Goal: Information Seeking & Learning: Check status

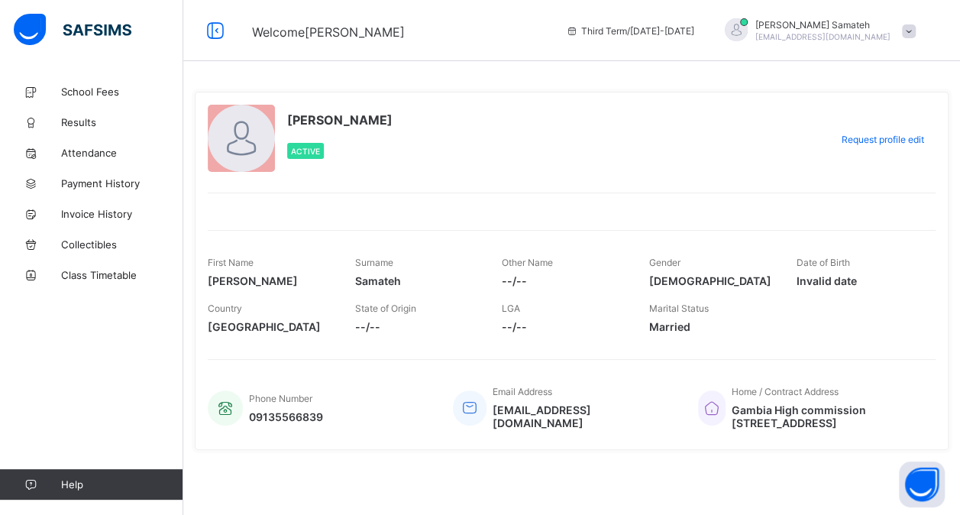
scroll to position [4, 0]
click at [81, 125] on span "Results" at bounding box center [122, 122] width 122 height 12
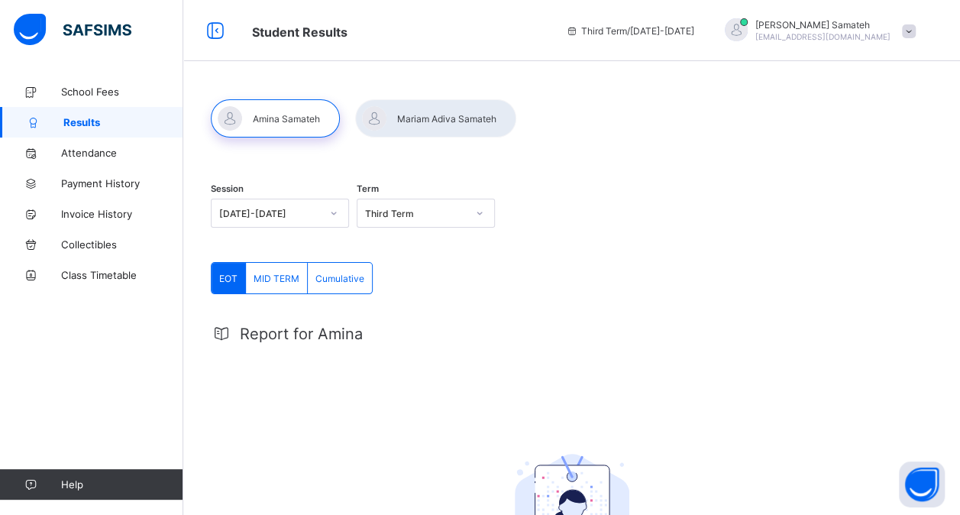
click at [481, 215] on icon at bounding box center [479, 212] width 9 height 15
click at [403, 286] on div "Second Term" at bounding box center [425, 294] width 137 height 24
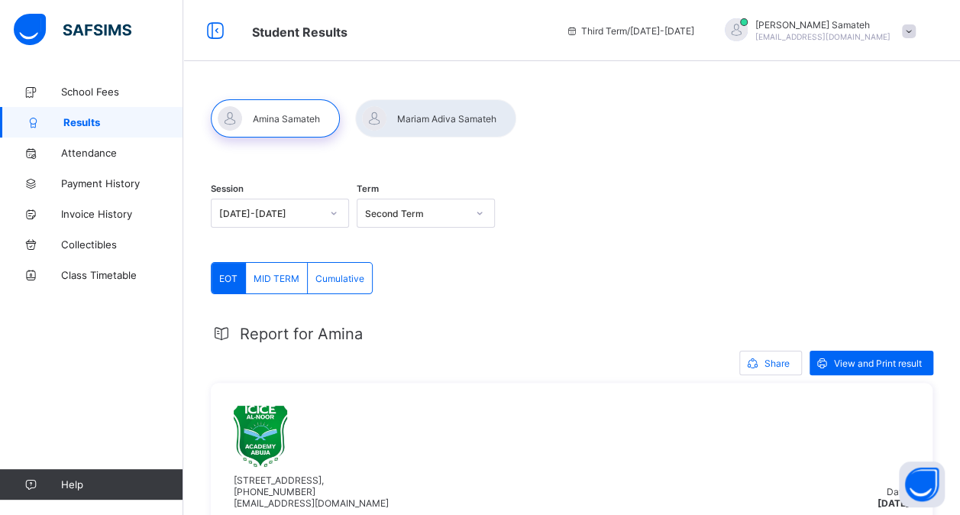
click at [334, 280] on span "Cumulative" at bounding box center [339, 278] width 49 height 11
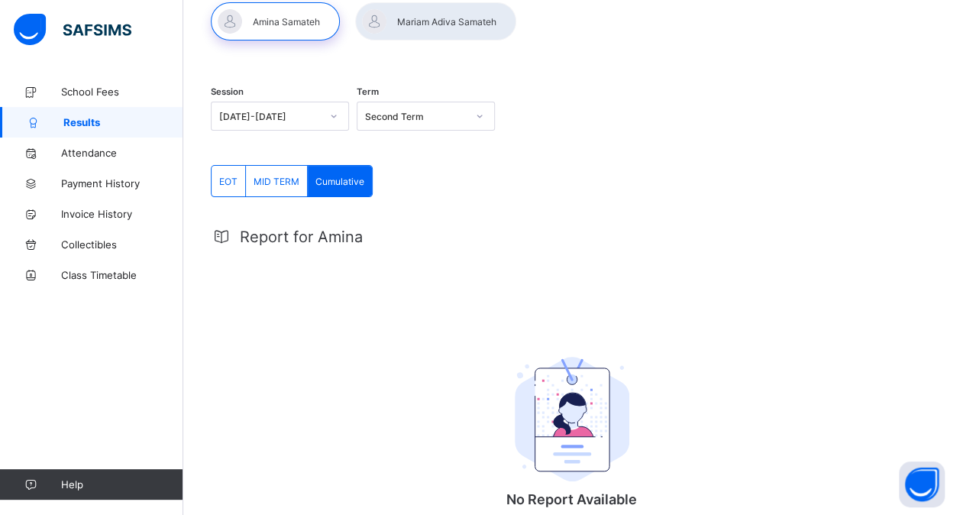
scroll to position [76, 0]
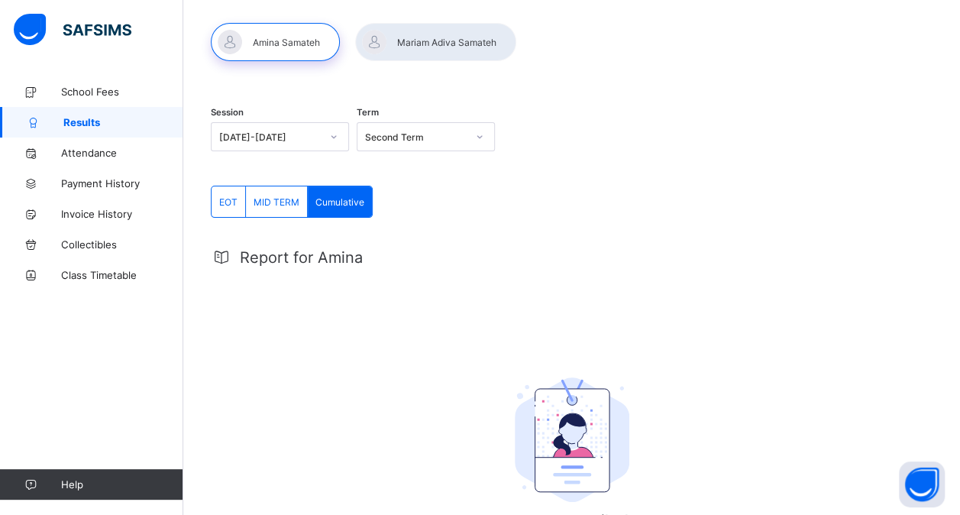
click at [349, 209] on div "Cumulative" at bounding box center [340, 201] width 64 height 31
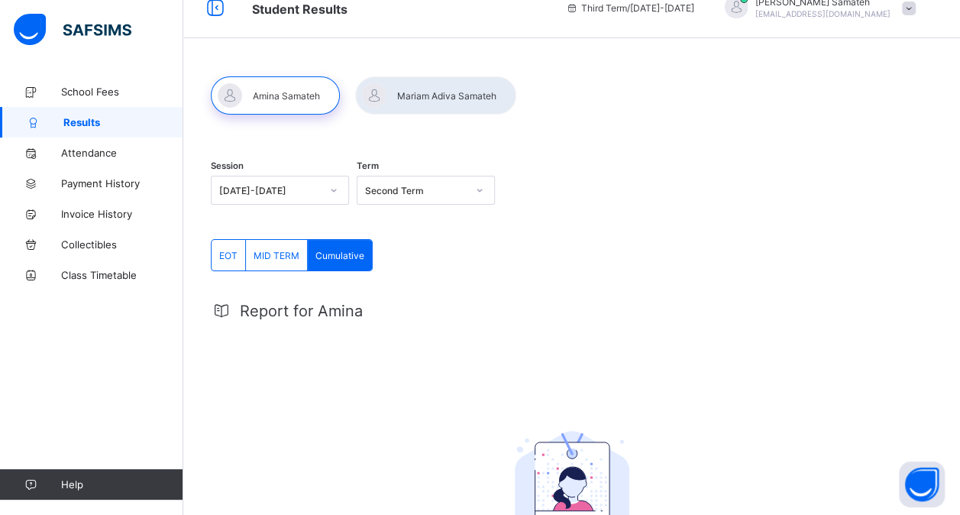
scroll to position [0, 0]
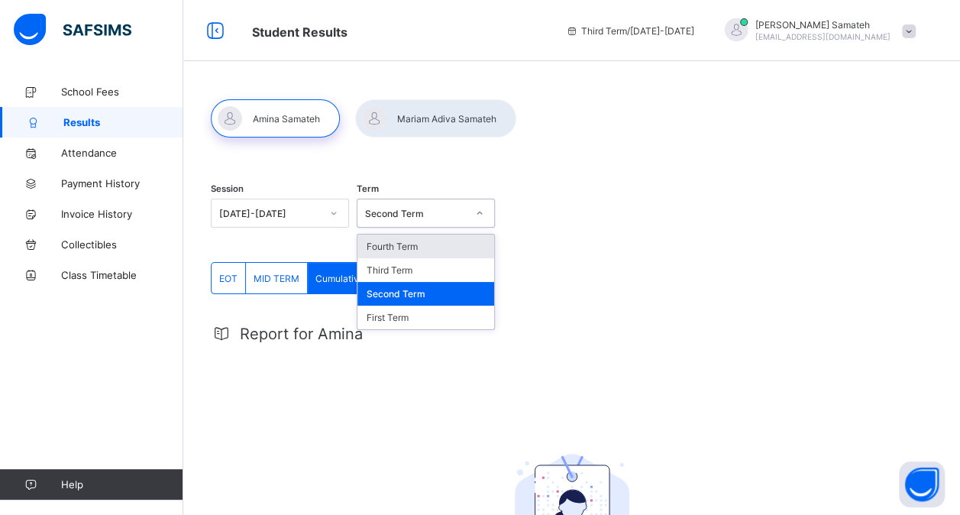
click at [481, 213] on icon at bounding box center [479, 212] width 9 height 15
click at [406, 292] on div "Second Term" at bounding box center [425, 294] width 137 height 24
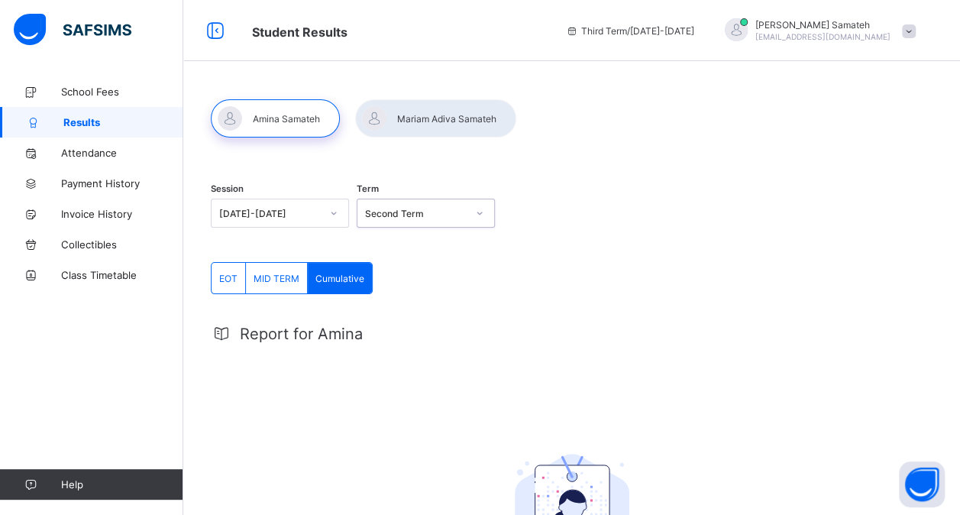
click at [347, 279] on span "Cumulative" at bounding box center [339, 278] width 49 height 11
click at [349, 276] on span "Cumulative" at bounding box center [339, 278] width 49 height 11
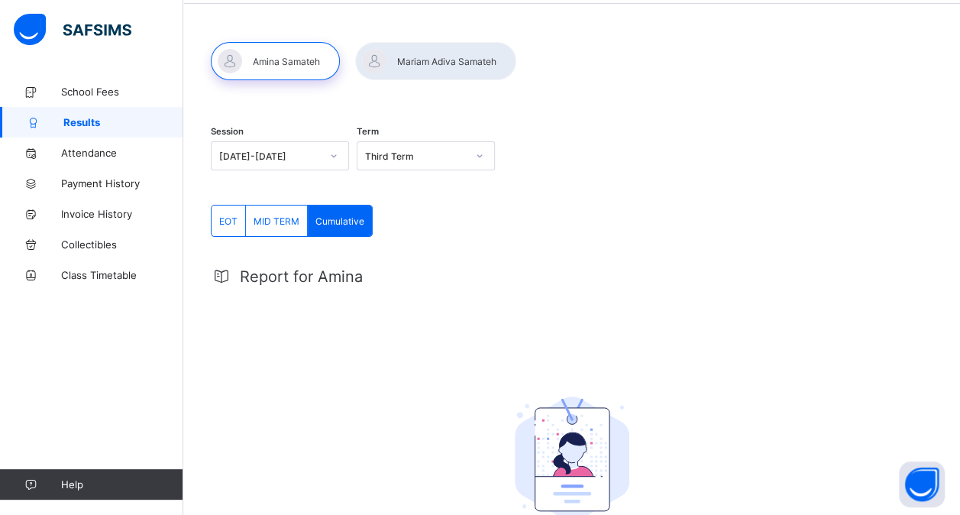
scroll to position [210, 0]
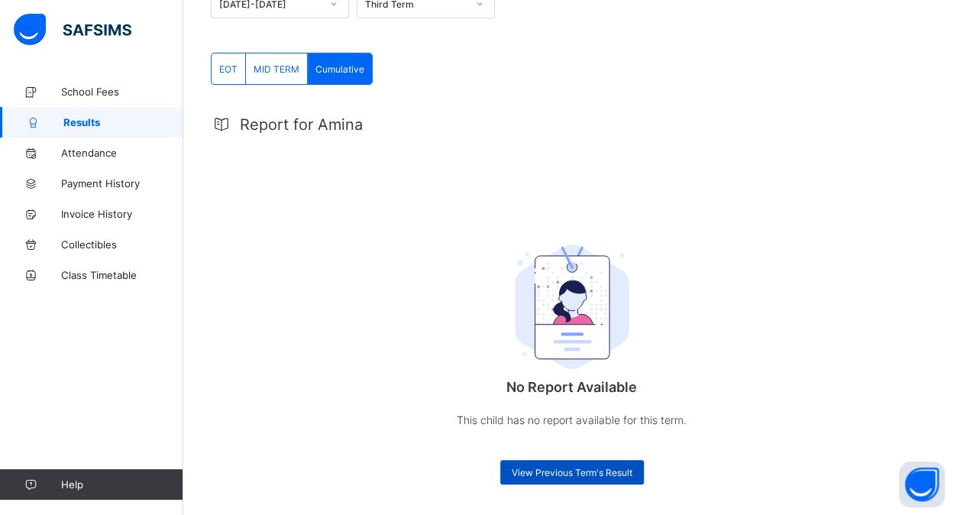
click at [608, 473] on span "View Previous Term's Result" at bounding box center [572, 472] width 121 height 11
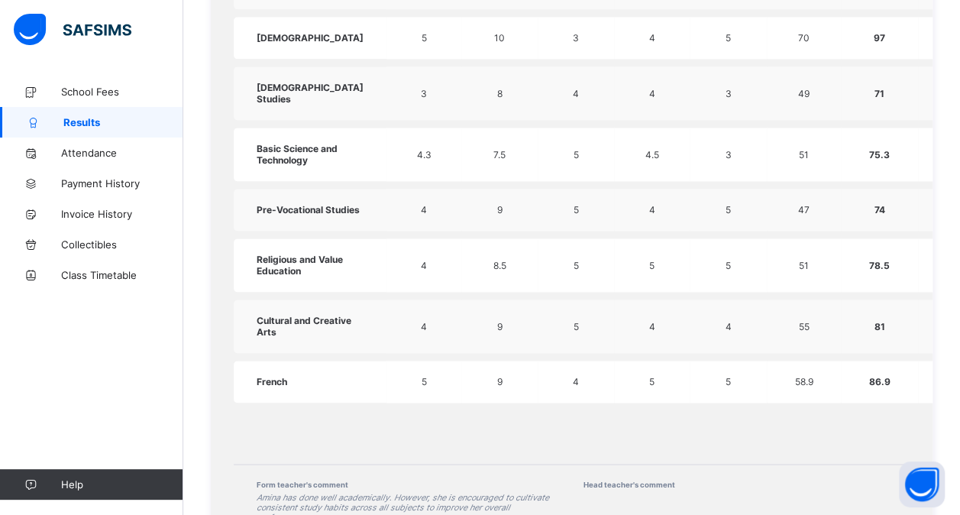
scroll to position [1165, 0]
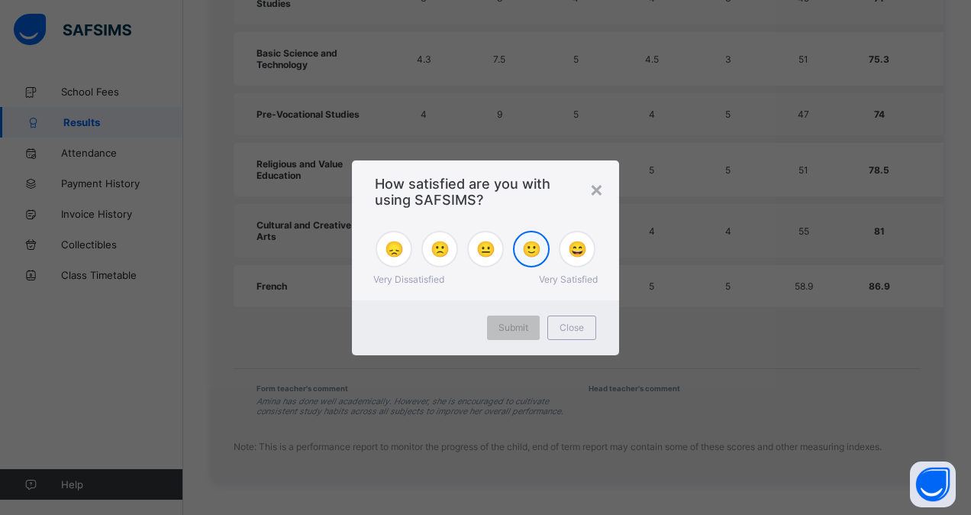
click at [530, 254] on span "🙂" at bounding box center [531, 249] width 19 height 18
click at [492, 257] on span "😐" at bounding box center [486, 249] width 19 height 18
click at [519, 323] on span "Submit" at bounding box center [514, 327] width 30 height 11
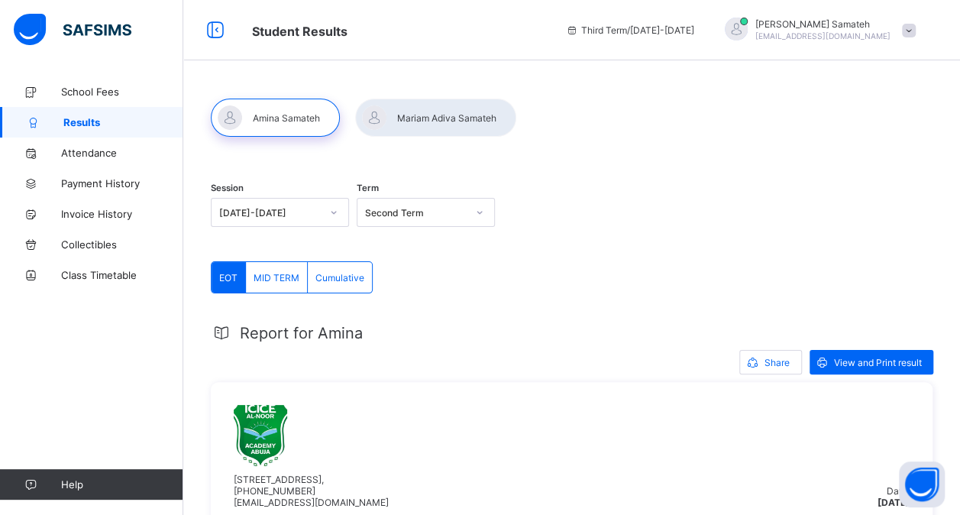
scroll to position [0, 0]
click at [869, 357] on span "View and Print result" at bounding box center [878, 362] width 88 height 11
click at [779, 363] on span "Share" at bounding box center [776, 362] width 25 height 11
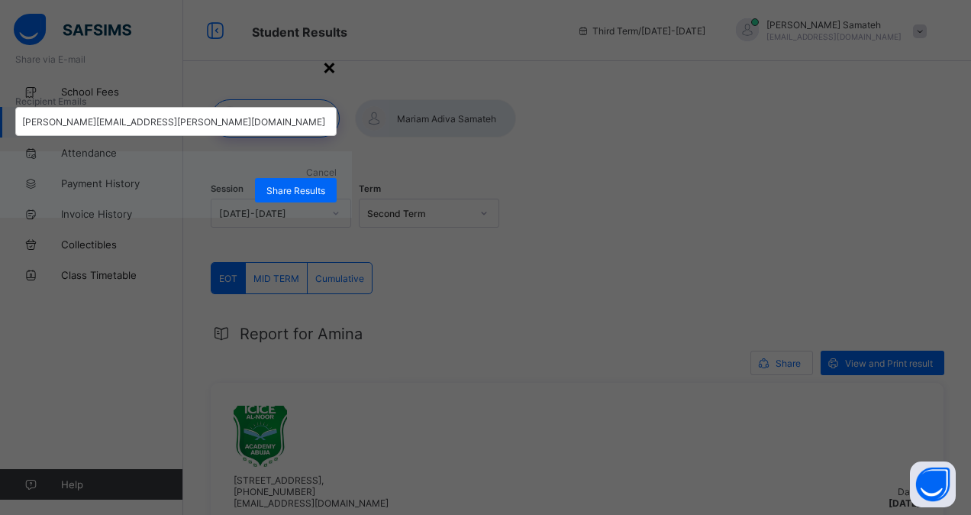
click at [337, 79] on div "×" at bounding box center [329, 66] width 15 height 26
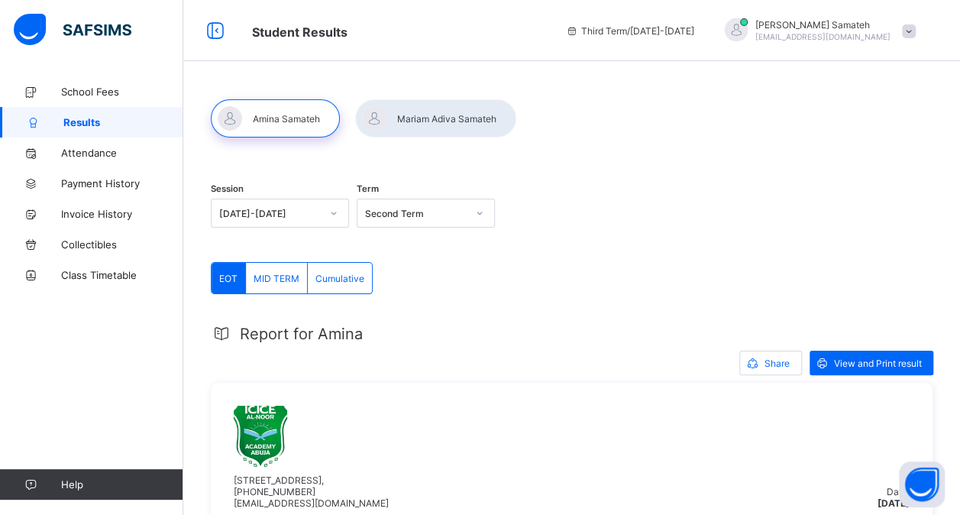
click at [913, 30] on div at bounding box center [909, 30] width 14 height 11
click at [673, 255] on div "Session [DATE]-[DATE] Term Second Term" at bounding box center [572, 215] width 722 height 94
click at [579, 31] on icon at bounding box center [572, 30] width 13 height 11
click at [370, 118] on div at bounding box center [435, 118] width 161 height 38
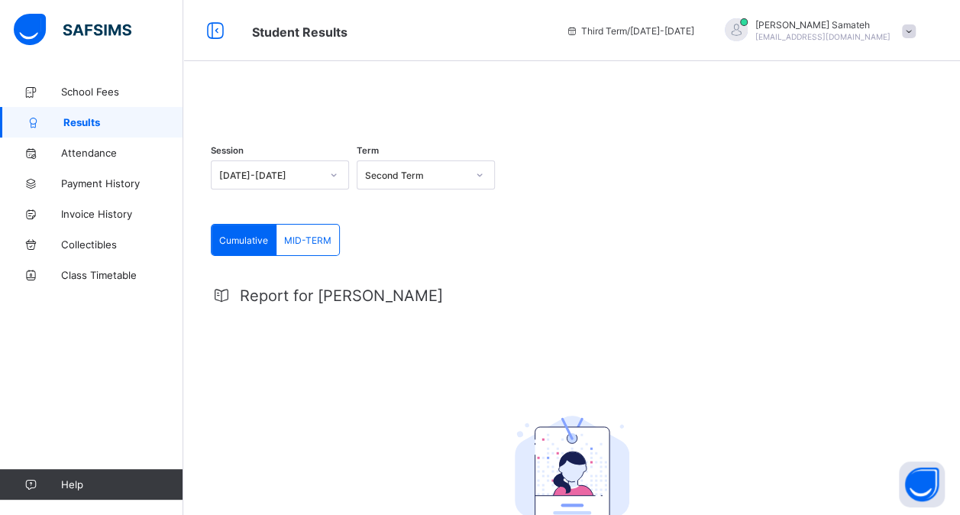
click at [484, 183] on icon at bounding box center [479, 174] width 9 height 15
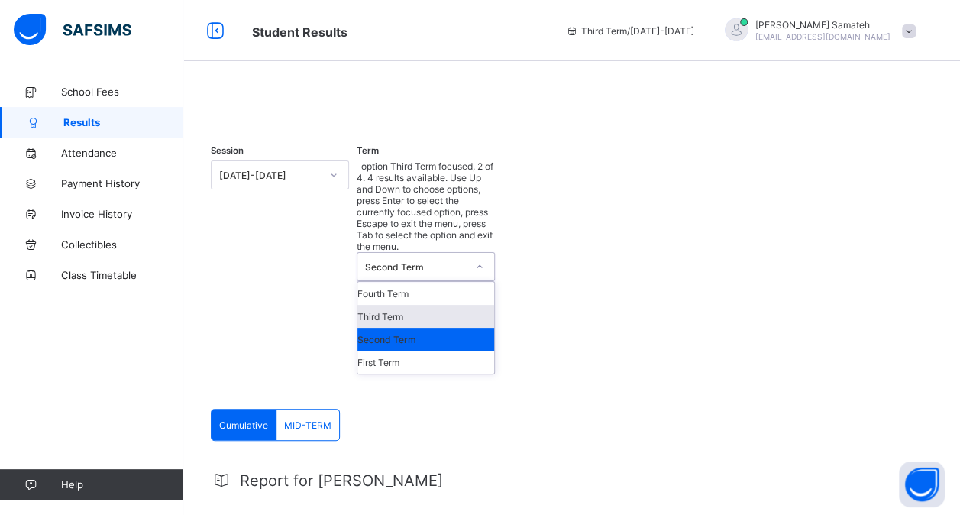
click at [428, 305] on div "Third Term" at bounding box center [425, 316] width 137 height 23
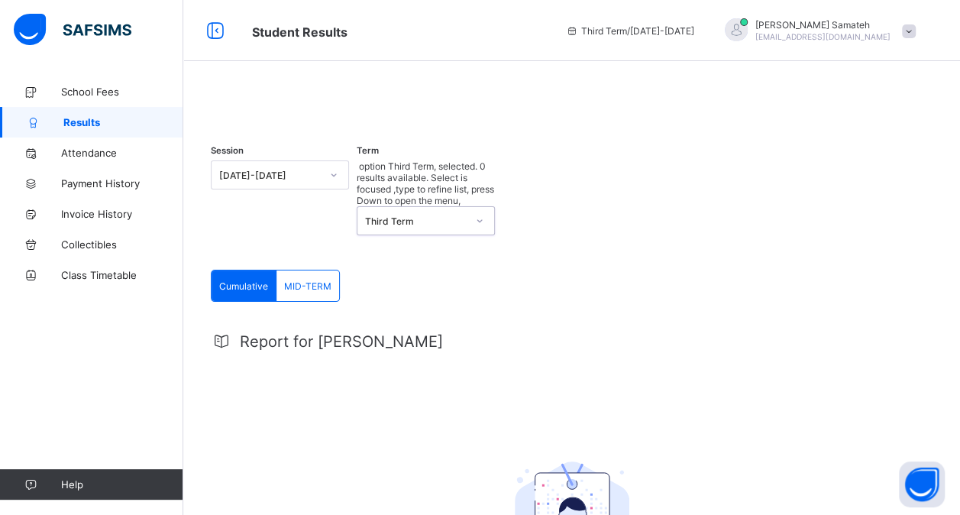
scroll to position [210, 0]
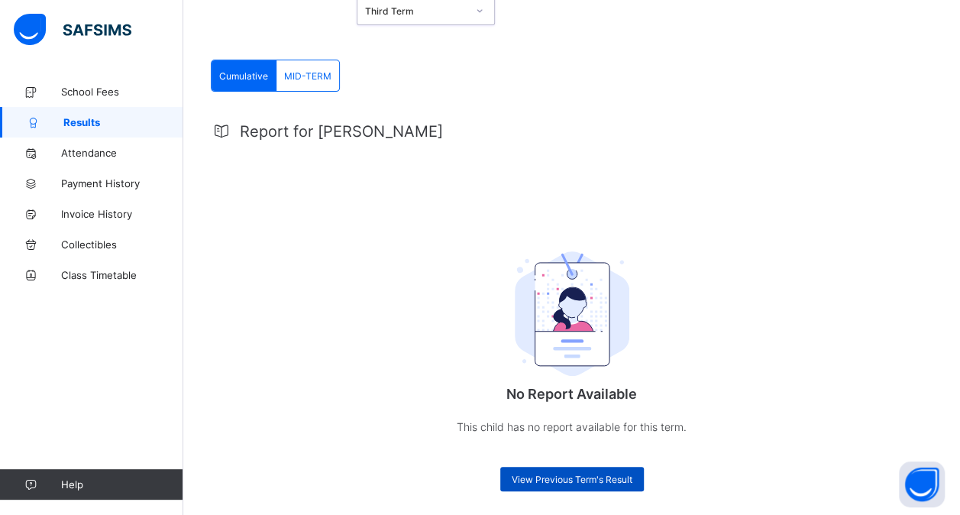
click at [602, 473] on span "View Previous Term's Result" at bounding box center [572, 478] width 121 height 11
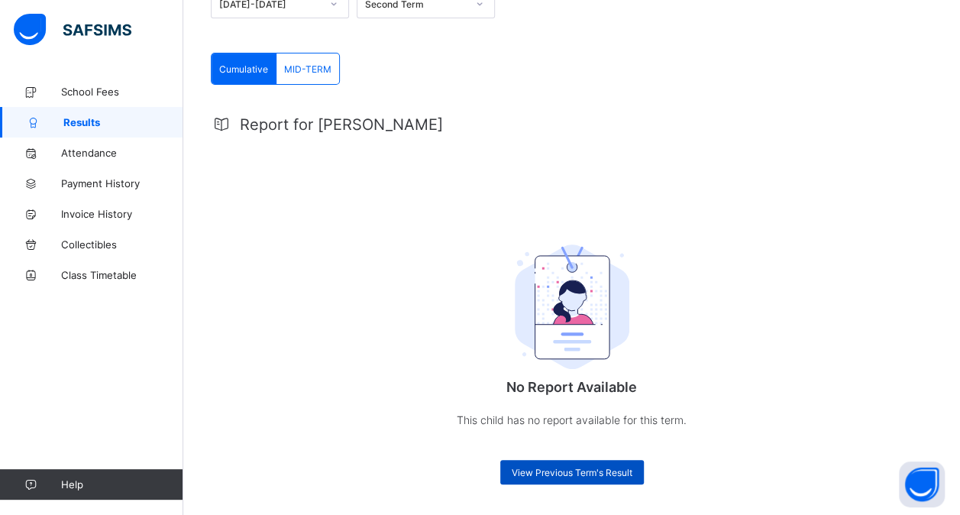
click at [611, 477] on div "View Previous Term's Result" at bounding box center [572, 472] width 144 height 24
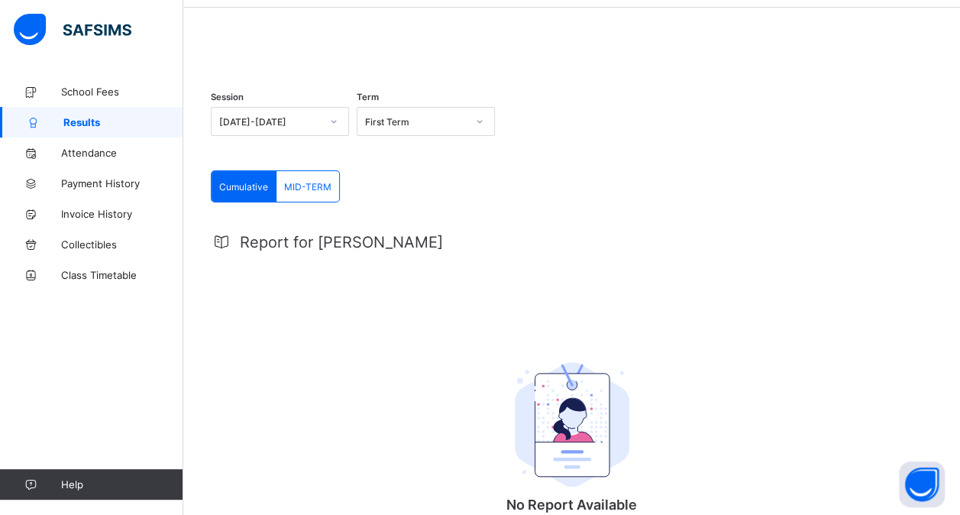
scroll to position [0, 0]
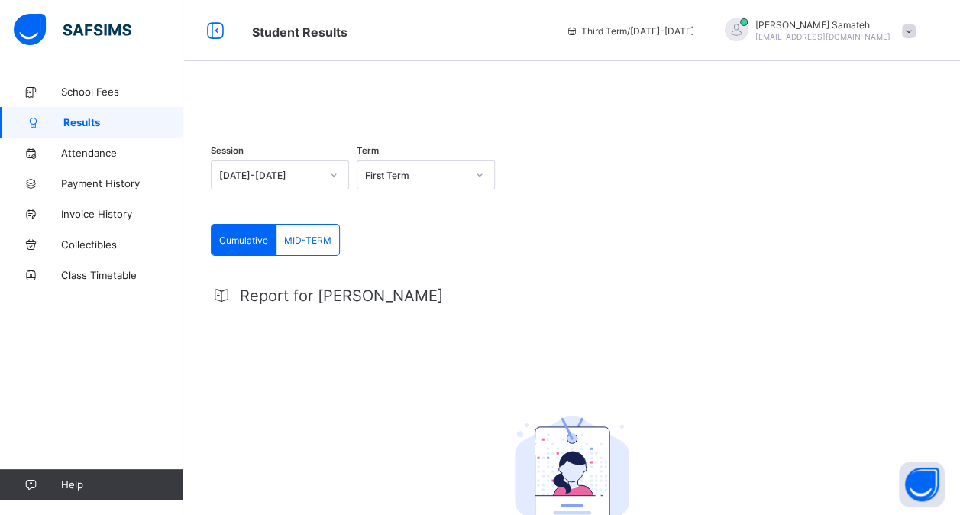
click at [481, 183] on icon at bounding box center [479, 174] width 9 height 15
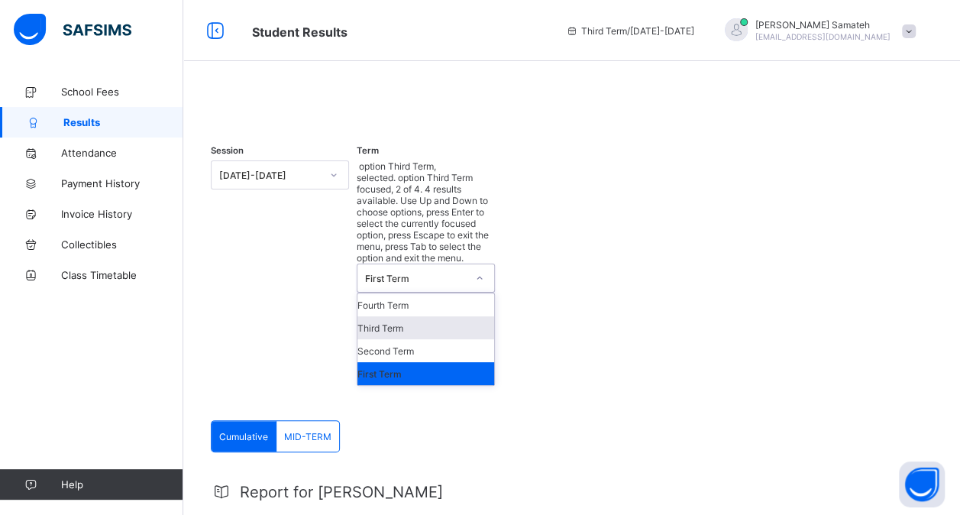
click at [429, 316] on div "Third Term" at bounding box center [425, 327] width 137 height 23
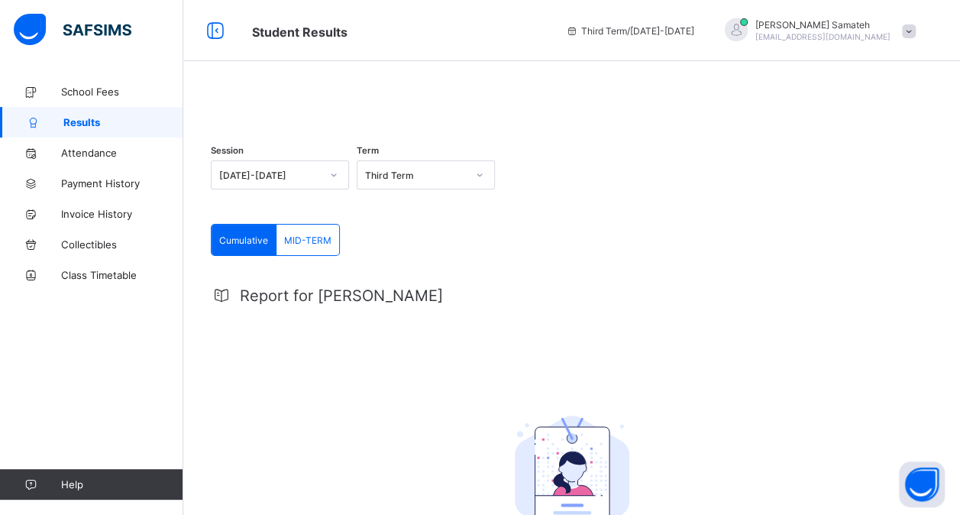
click at [318, 255] on div "MID-TERM" at bounding box center [307, 240] width 63 height 31
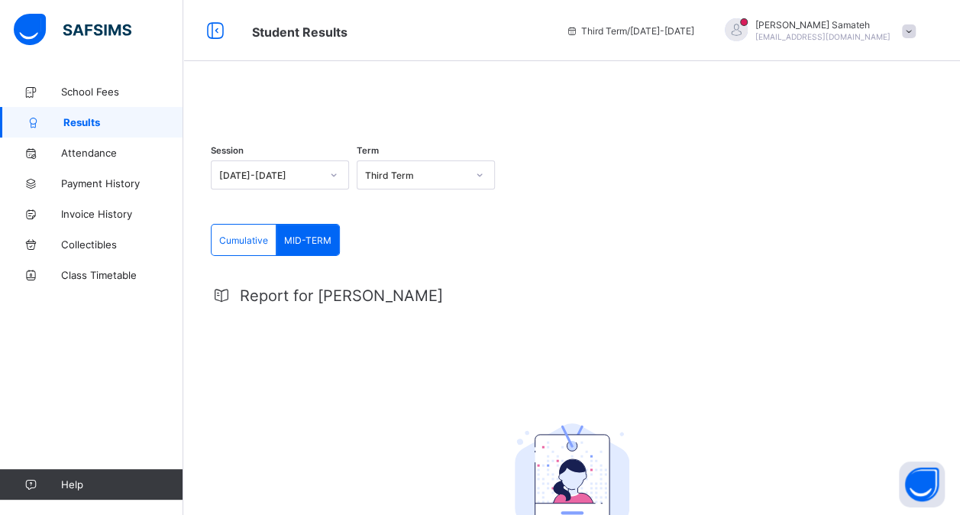
click at [247, 246] on span "Cumulative" at bounding box center [243, 239] width 49 height 11
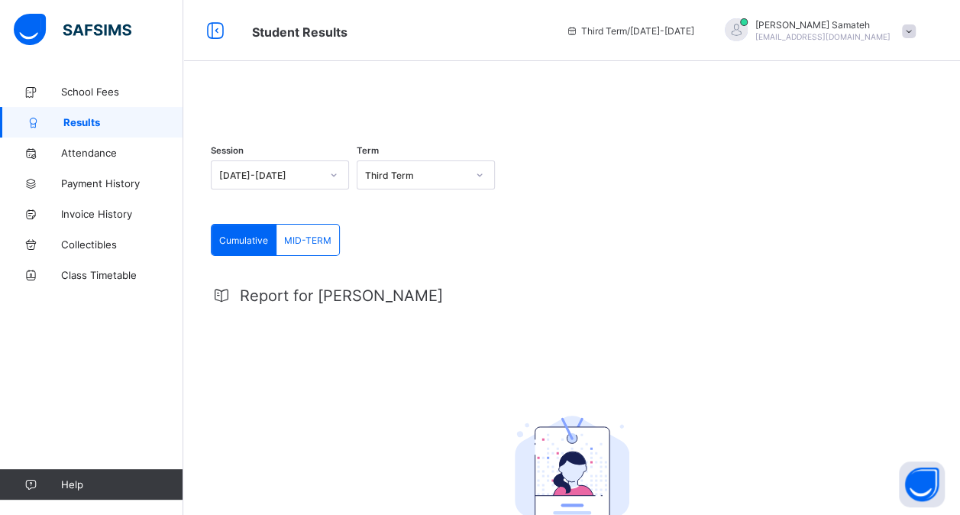
click at [245, 246] on span "Cumulative" at bounding box center [243, 239] width 49 height 11
click at [429, 99] on div at bounding box center [572, 99] width 722 height 0
click at [239, 255] on div "Cumulative" at bounding box center [244, 240] width 65 height 31
click at [482, 183] on icon at bounding box center [479, 174] width 9 height 15
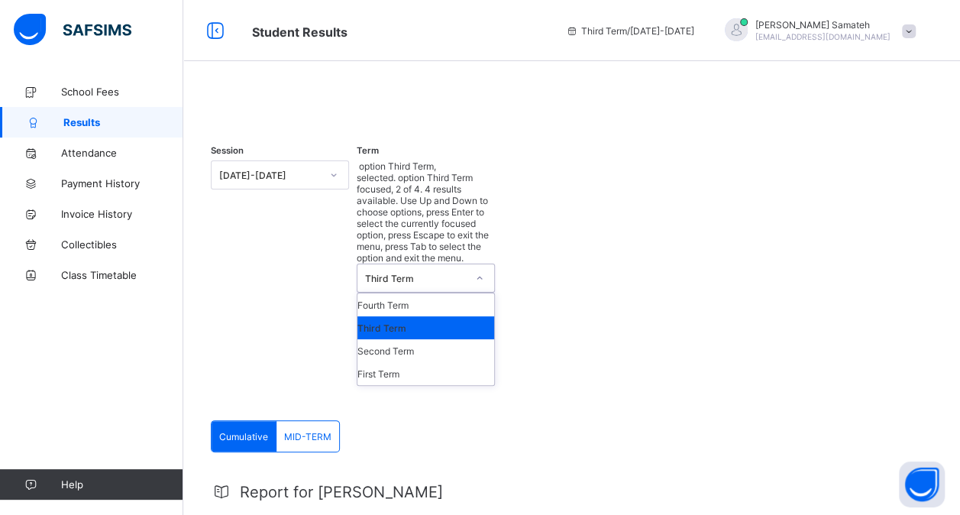
click at [394, 316] on div "Third Term" at bounding box center [425, 327] width 137 height 23
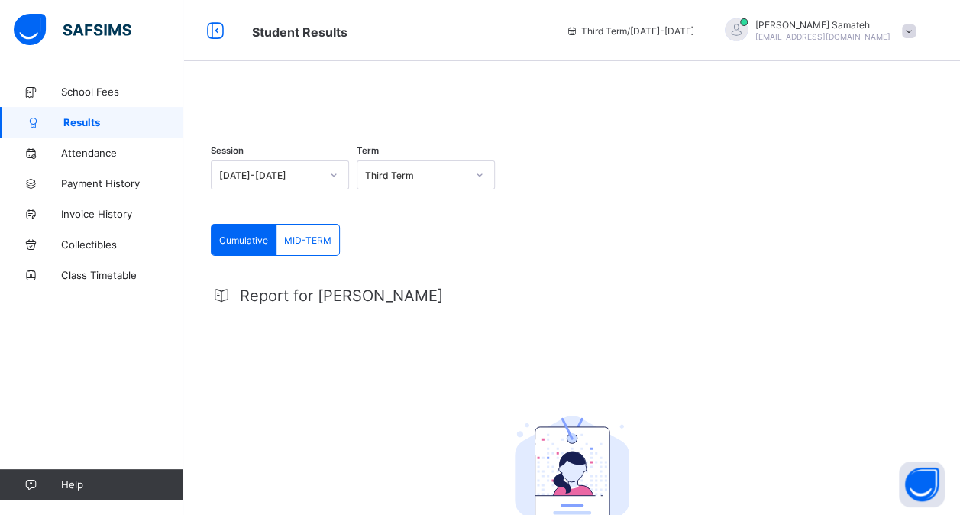
click at [309, 255] on div "MID-TERM" at bounding box center [307, 240] width 63 height 31
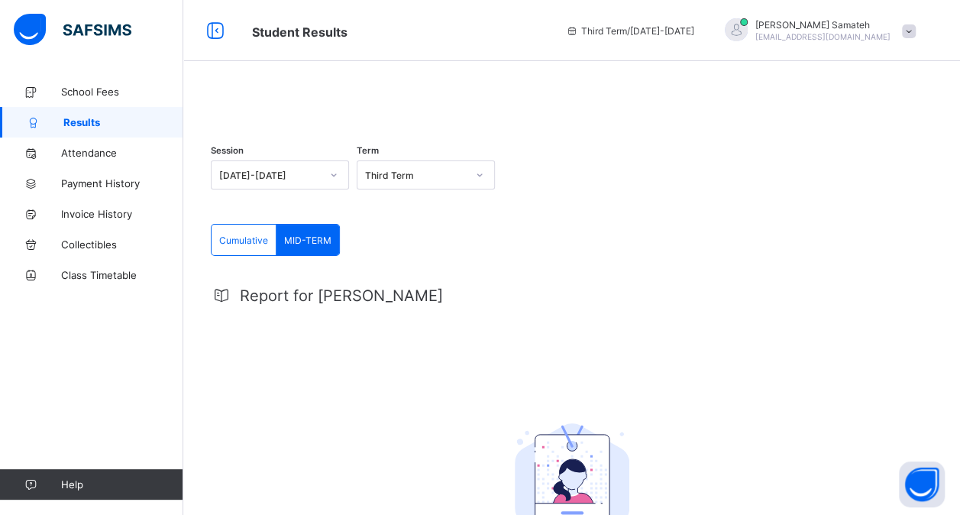
click at [252, 246] on span "Cumulative" at bounding box center [243, 239] width 49 height 11
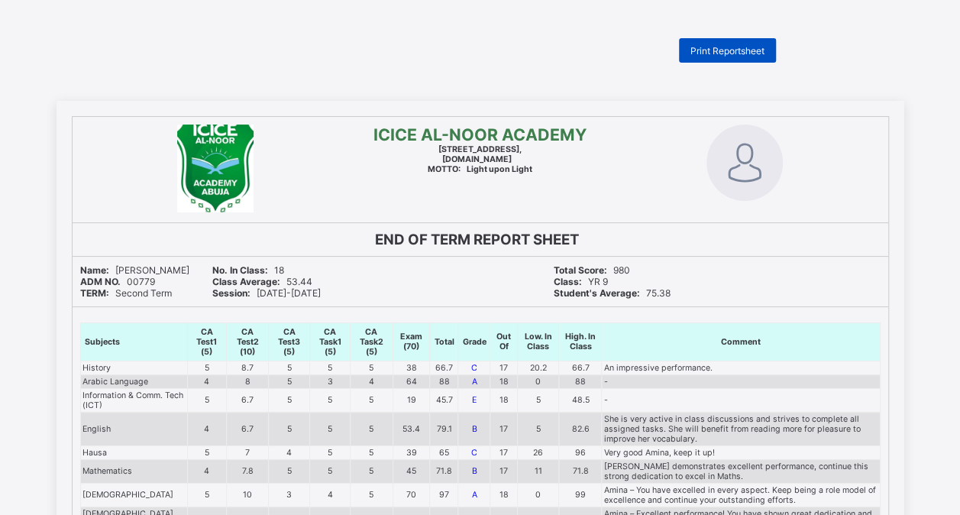
click at [736, 46] on span "Print Reportsheet" at bounding box center [727, 50] width 74 height 11
click at [761, 165] on img at bounding box center [744, 162] width 76 height 76
click at [710, 47] on span "Print Reportsheet" at bounding box center [727, 50] width 74 height 11
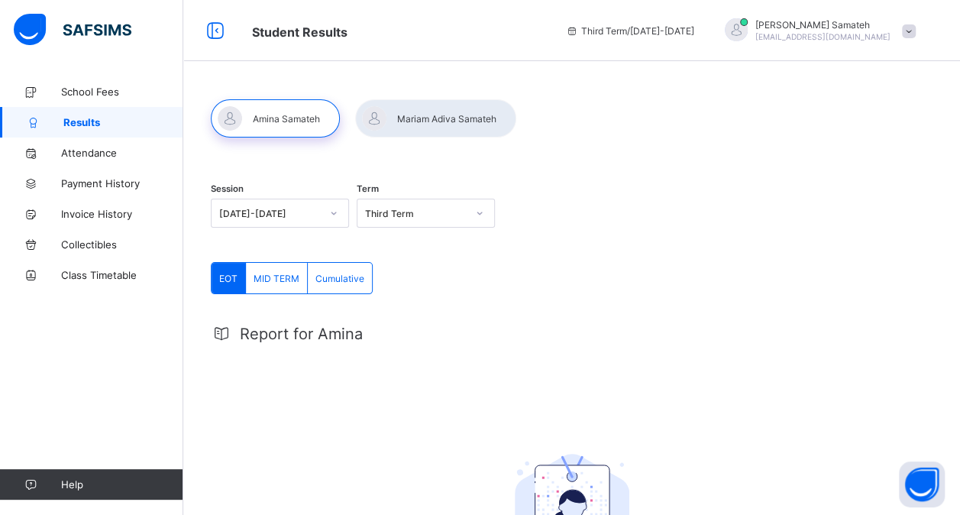
click at [428, 118] on div at bounding box center [435, 118] width 161 height 38
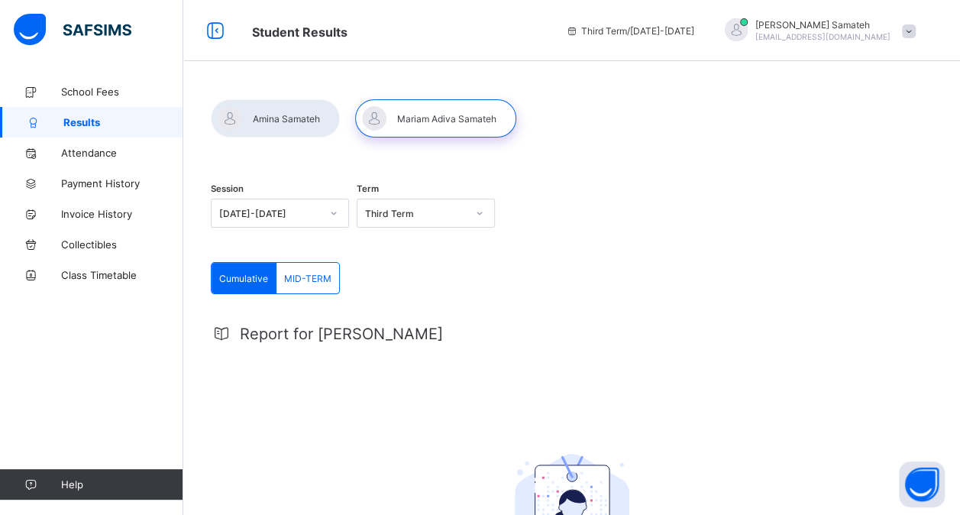
click at [249, 280] on span "Cumulative" at bounding box center [243, 278] width 49 height 11
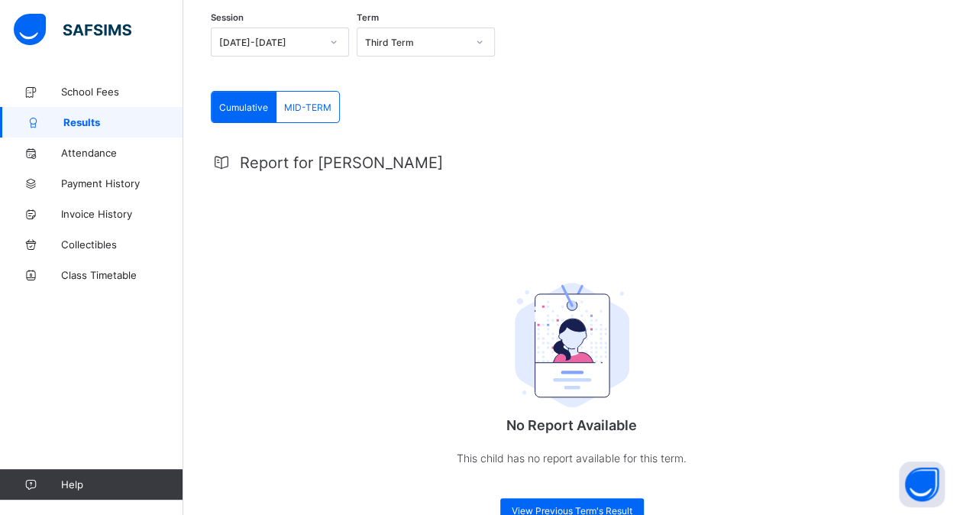
scroll to position [210, 0]
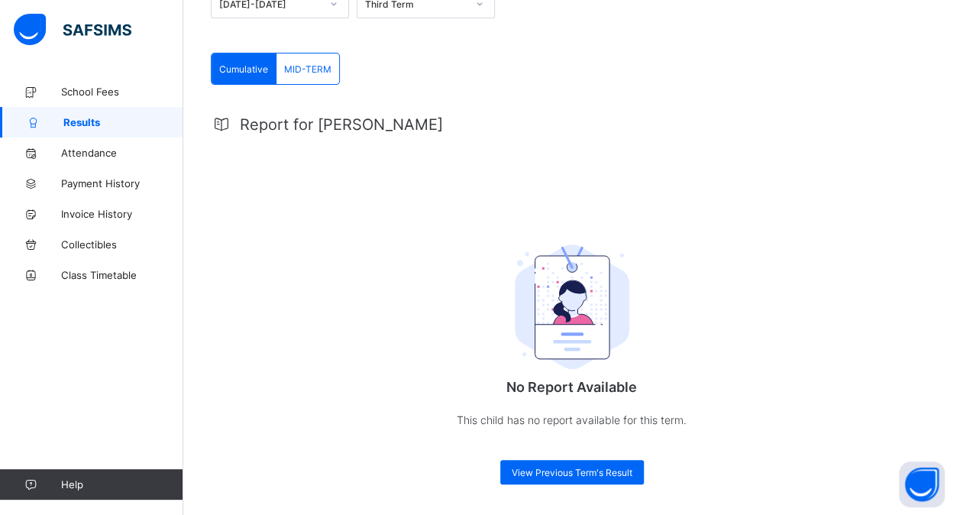
click at [244, 72] on span "Cumulative" at bounding box center [243, 68] width 49 height 11
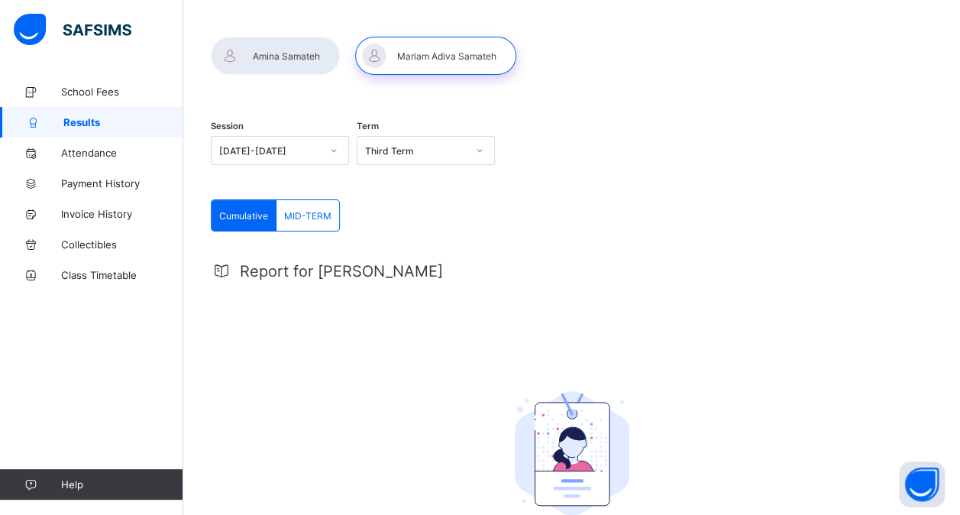
scroll to position [57, 0]
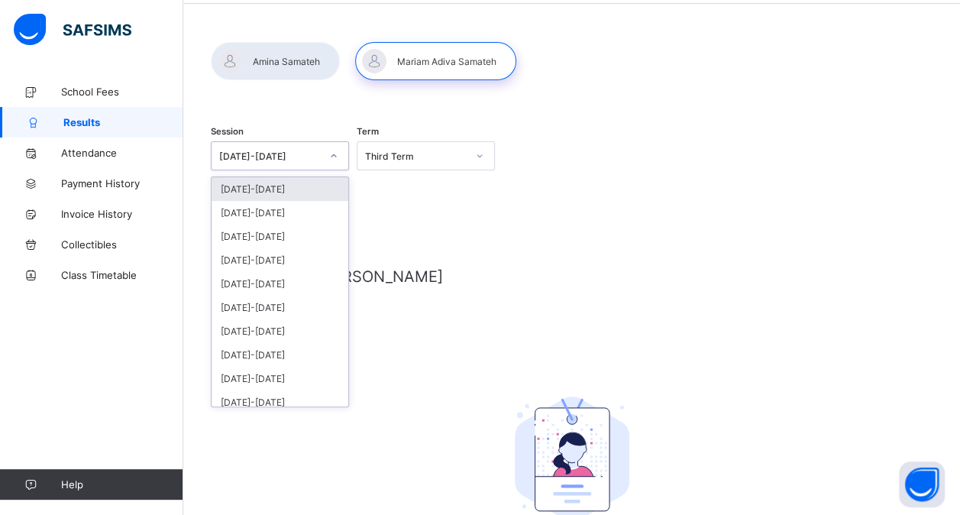
click at [337, 160] on div at bounding box center [334, 156] width 26 height 24
click at [336, 160] on icon at bounding box center [333, 155] width 9 height 15
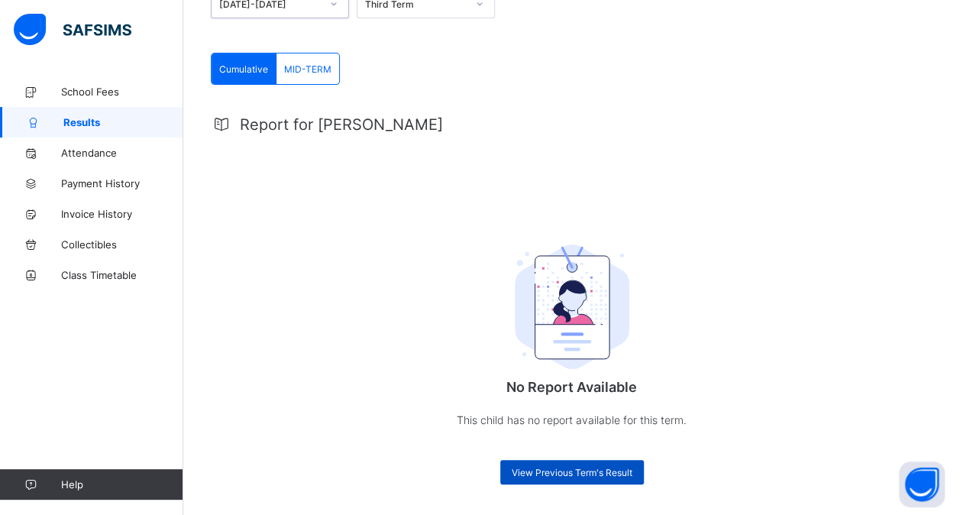
click at [602, 470] on span "View Previous Term's Result" at bounding box center [572, 472] width 121 height 11
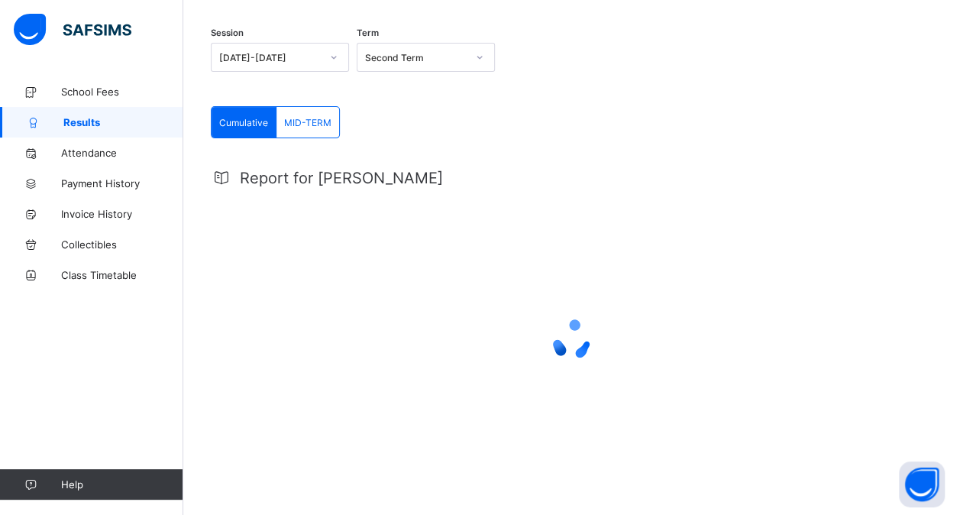
scroll to position [210, 0]
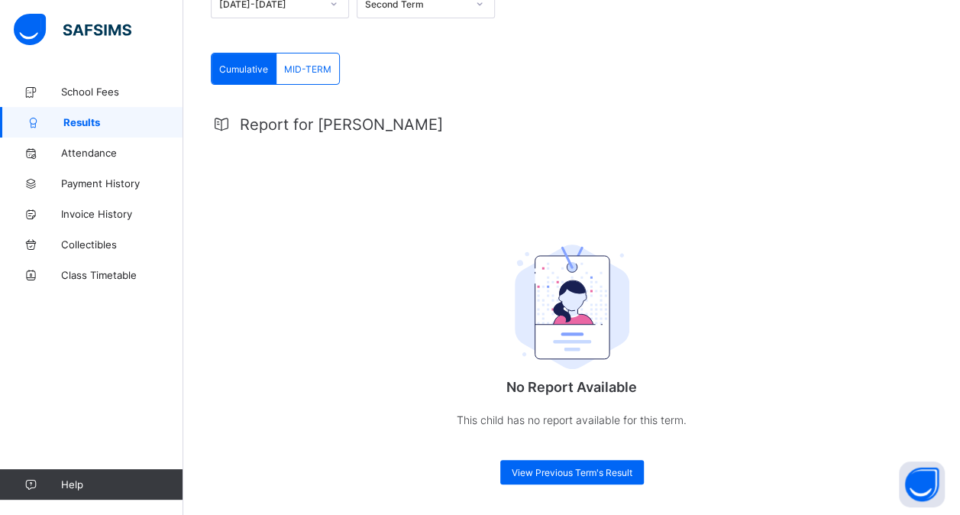
click at [299, 69] on span "MID-TERM" at bounding box center [307, 68] width 47 height 11
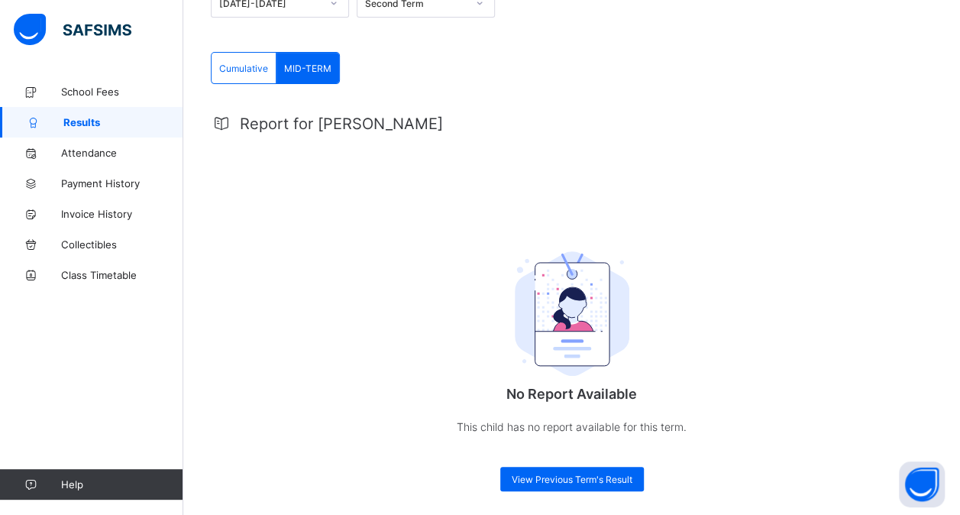
click at [232, 63] on span "Cumulative" at bounding box center [243, 68] width 49 height 11
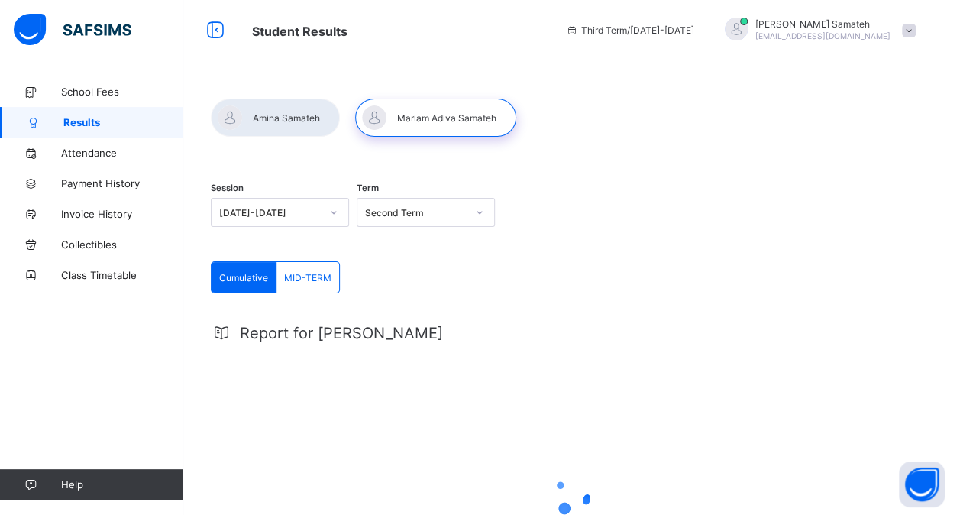
scroll to position [0, 0]
